Goal: Contribute content

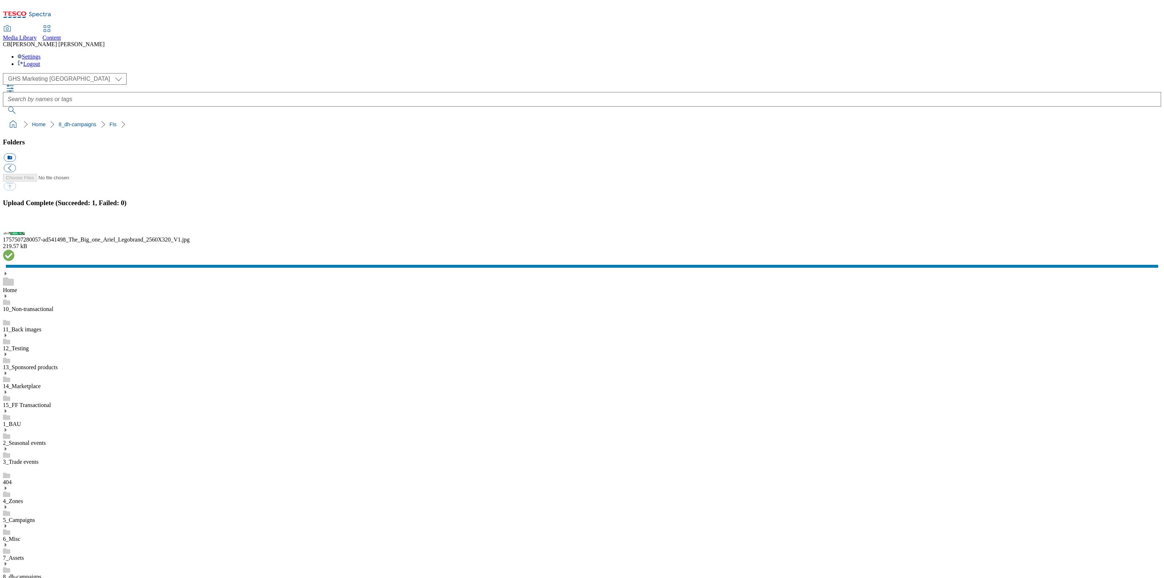
scroll to position [1, 0]
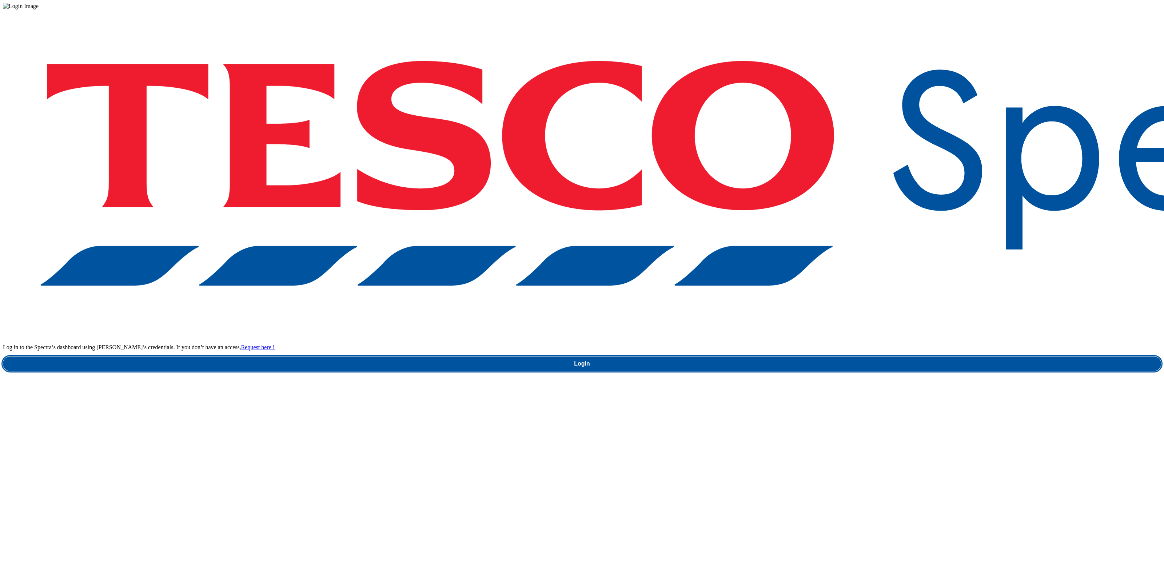
click at [842, 356] on link "Login" at bounding box center [582, 363] width 1158 height 15
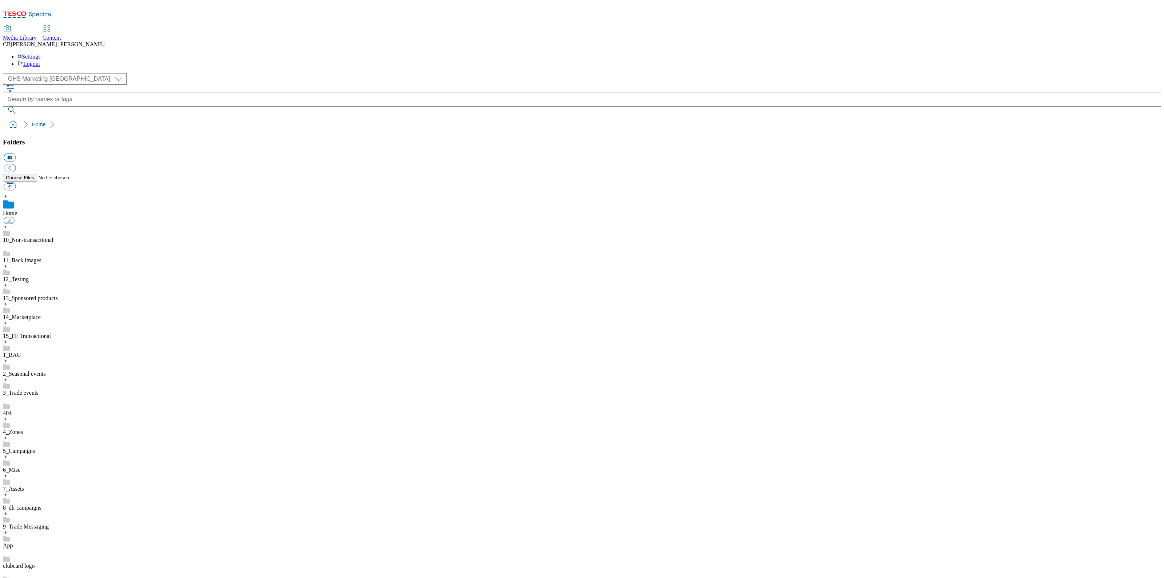
click at [8, 492] on icon at bounding box center [5, 494] width 5 height 5
click at [16, 182] on button "button" at bounding box center [10, 186] width 12 height 8
type input "C:\fakepath\1757917092868-ad541796_Cadbury_Heroes_Paper_Legobrand_2560X320_V2.j…"
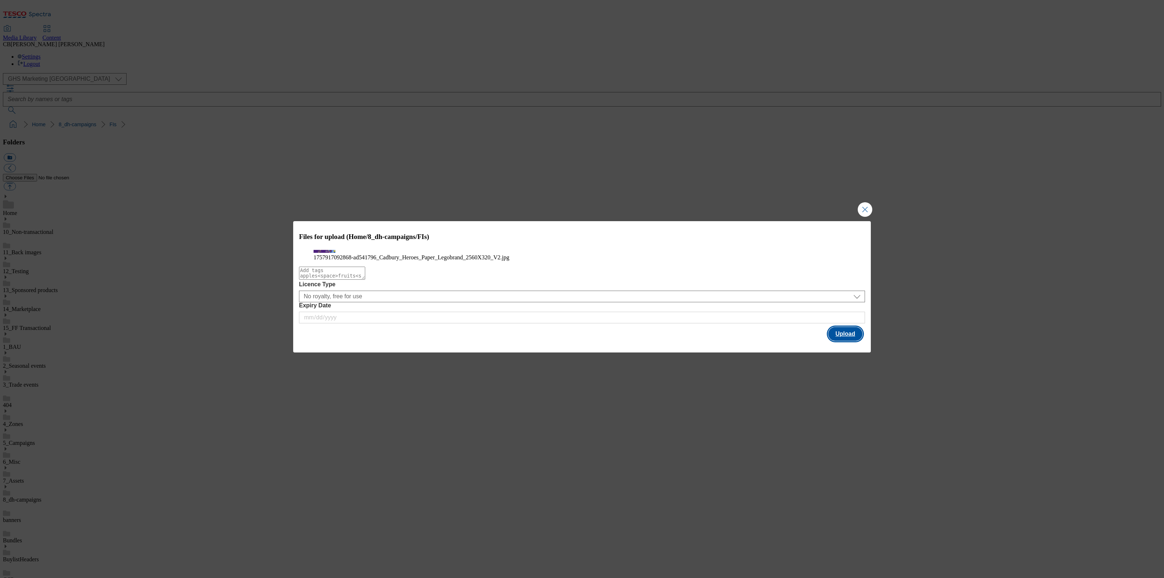
click at [846, 341] on button "Upload" at bounding box center [845, 334] width 34 height 14
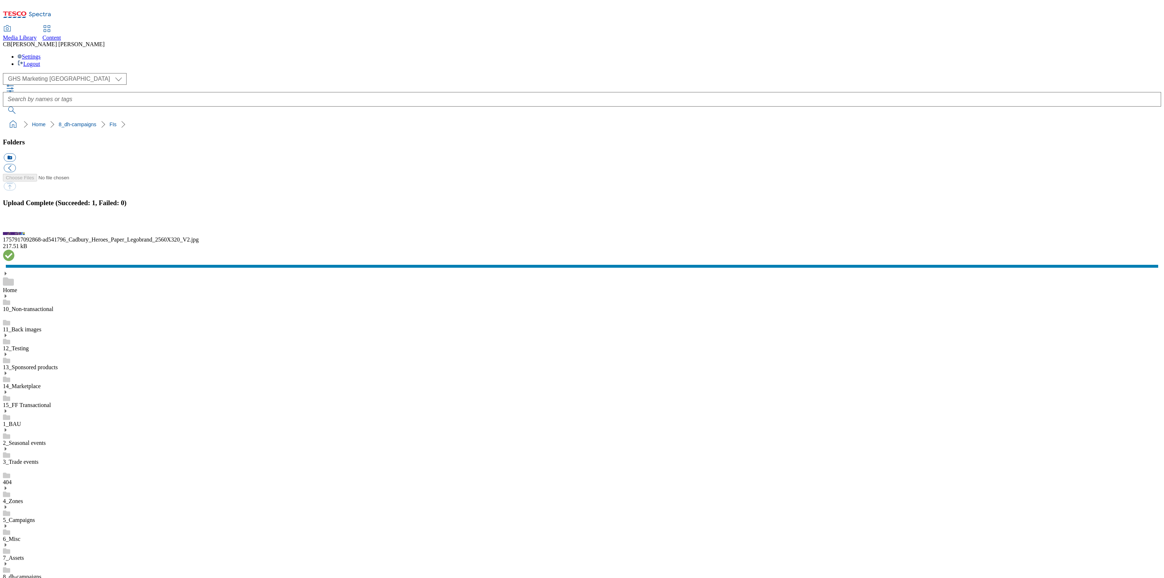
click at [15, 229] on button "button" at bounding box center [9, 225] width 11 height 7
